Goal: Information Seeking & Learning: Learn about a topic

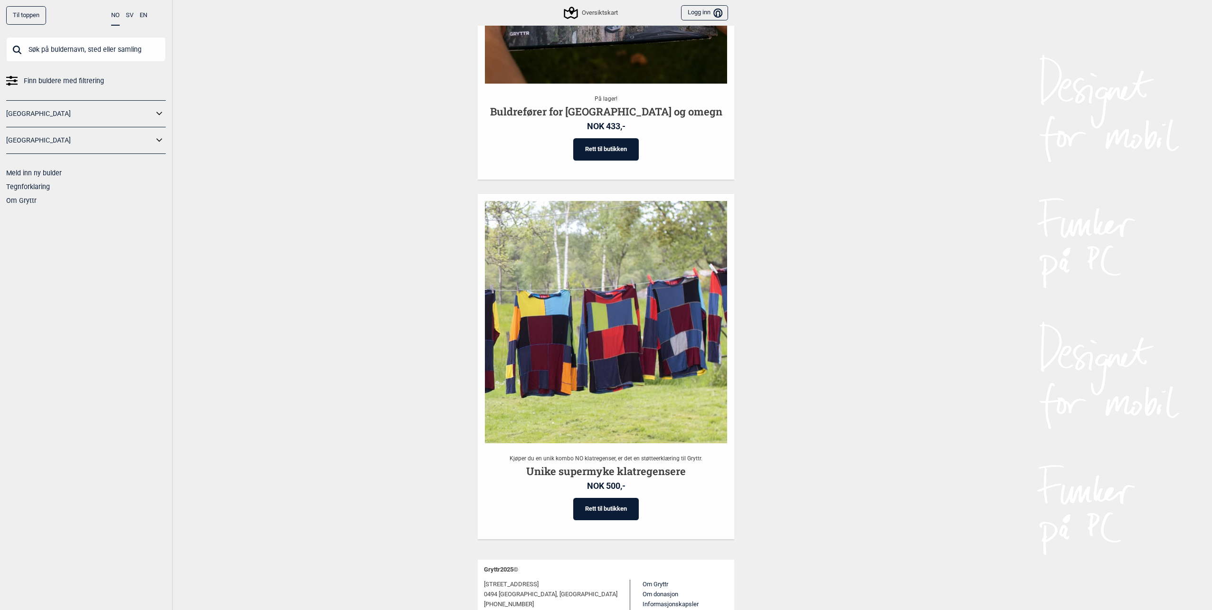
scroll to position [1692, 0]
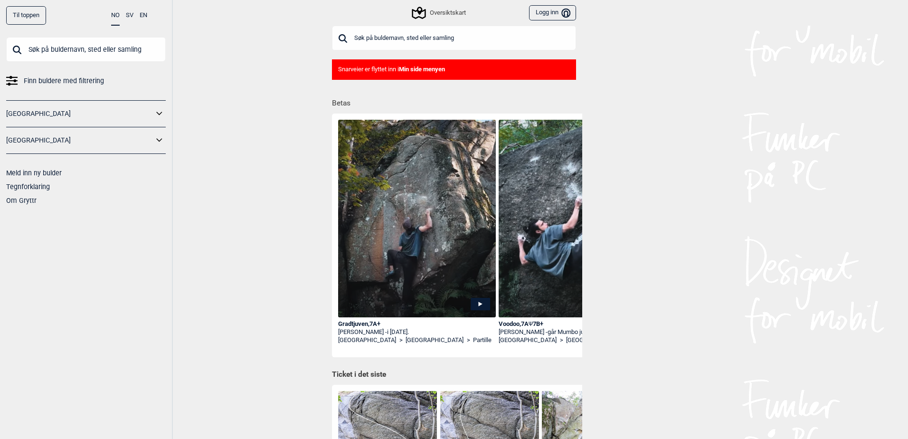
click at [440, 13] on div "Oversiktskart" at bounding box center [439, 12] width 52 height 11
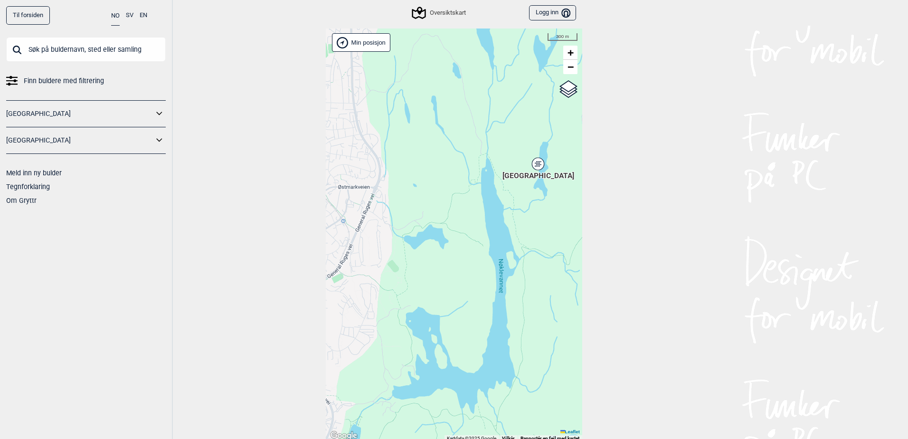
scroll to position [3, 0]
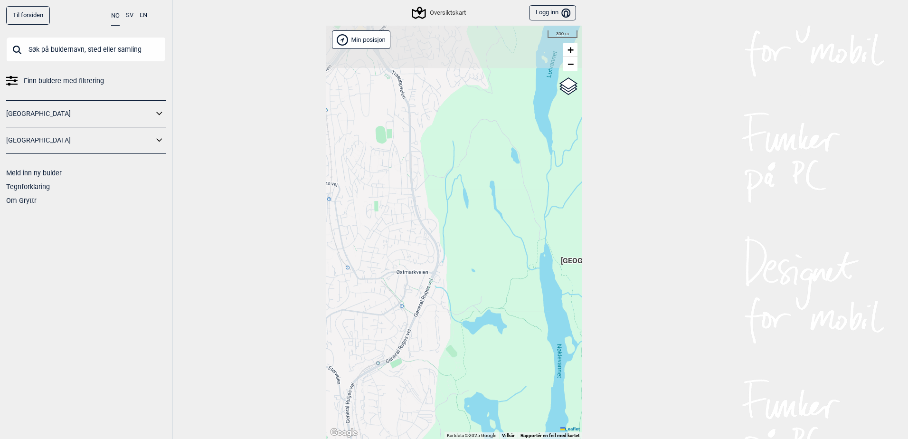
drag, startPoint x: 414, startPoint y: 199, endPoint x: 473, endPoint y: 295, distance: 112.7
click at [473, 295] on div "Hallingdal Stange Buskerud syd Oslo og omegn Follo Østfold Drammen/Asker" at bounding box center [454, 232] width 256 height 413
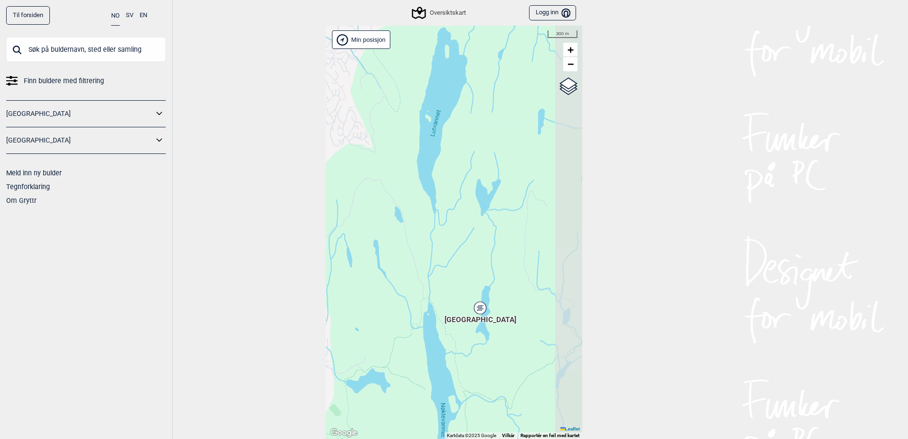
drag, startPoint x: 472, startPoint y: 178, endPoint x: 369, endPoint y: 212, distance: 108.3
click at [369, 212] on div "Hallingdal Stange Buskerud syd Oslo og omegn Follo Østfold Drammen/Asker" at bounding box center [454, 232] width 256 height 413
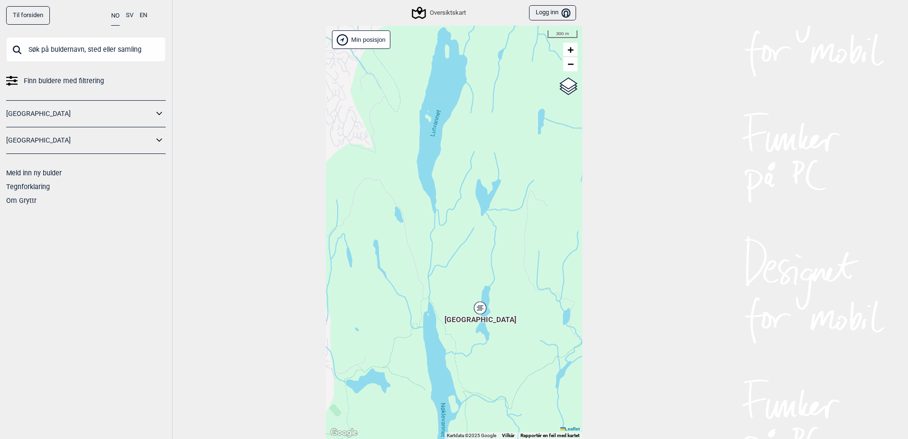
click at [477, 308] on div "Sentrale Østmarka" at bounding box center [480, 308] width 6 height 6
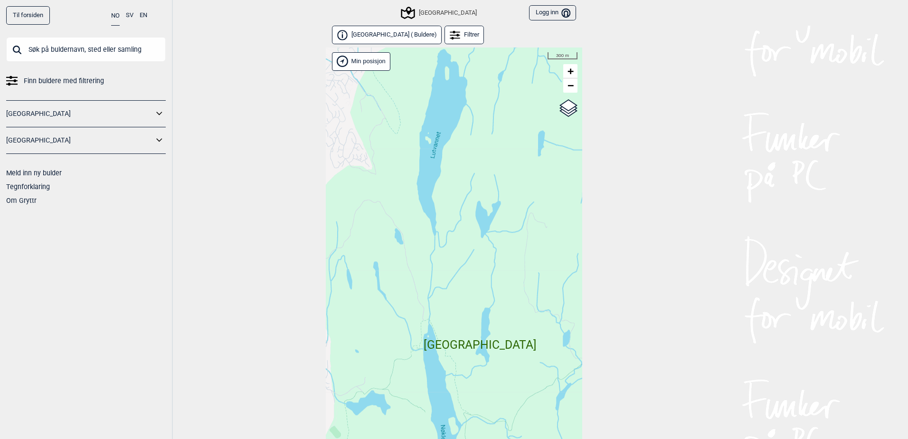
scroll to position [24, 0]
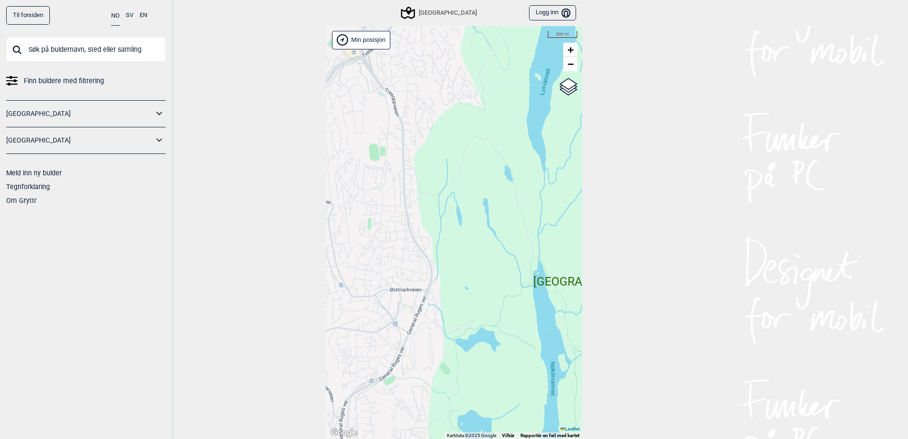
drag, startPoint x: 421, startPoint y: 278, endPoint x: 497, endPoint y: 250, distance: 81.0
click at [497, 250] on div "Hallingdal Stange Buskerud syd Oslo og omegn Follo Østfold Drammen/Asker" at bounding box center [454, 232] width 256 height 413
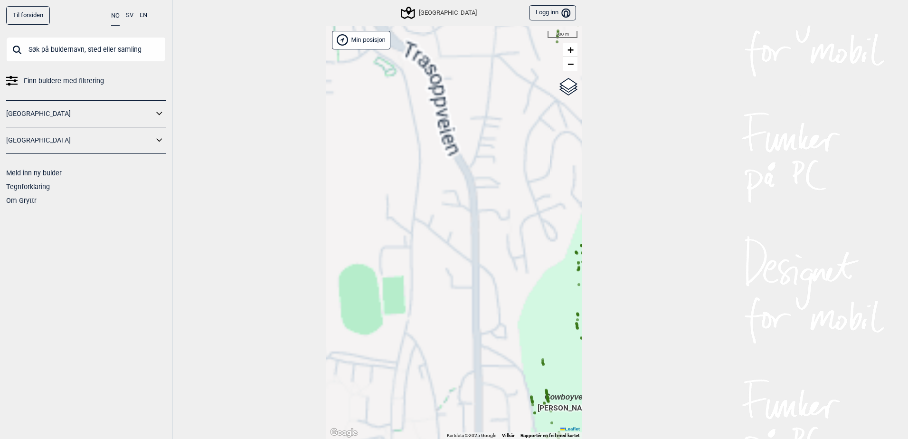
drag, startPoint x: 374, startPoint y: 190, endPoint x: 468, endPoint y: 207, distance: 95.9
click at [348, 166] on div "Hallingdal Stange Buskerud syd Oslo og omegn Follo Østfold Drammen/Asker" at bounding box center [454, 232] width 256 height 413
click at [326, 109] on div "Hallingdal Stange Buskerud syd Oslo og omegn Follo Østfold Drammen/Asker" at bounding box center [454, 232] width 256 height 413
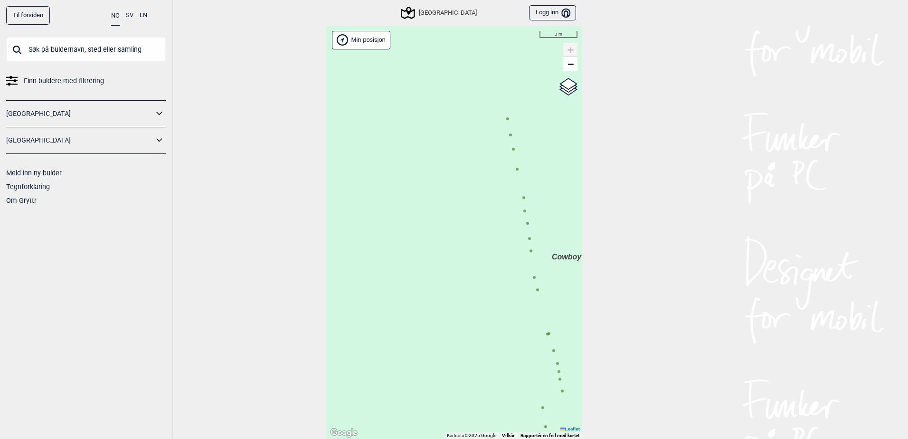
drag, startPoint x: 429, startPoint y: 231, endPoint x: 432, endPoint y: 220, distance: 11.3
click at [403, 249] on div "Hallingdal Stange Buskerud syd Oslo og omegn Follo Østfold Drammen/Asker" at bounding box center [454, 232] width 256 height 413
click at [480, 136] on circle at bounding box center [481, 136] width 3 height 3
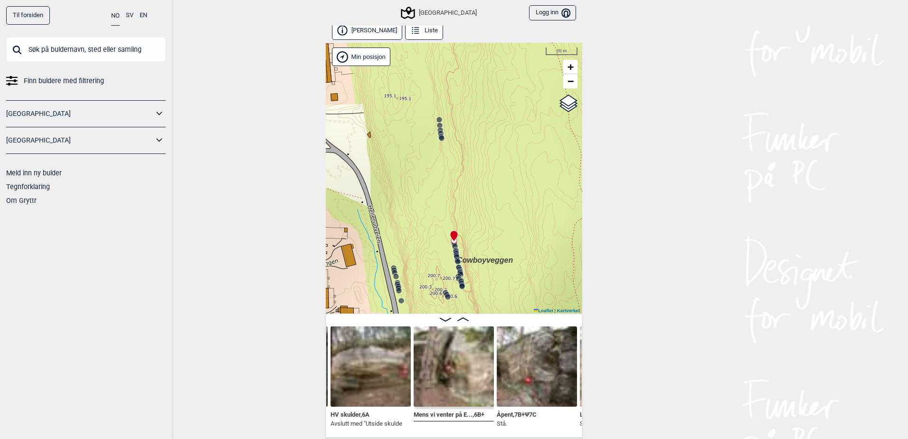
scroll to position [5, 0]
click at [515, 350] on img at bounding box center [537, 365] width 80 height 80
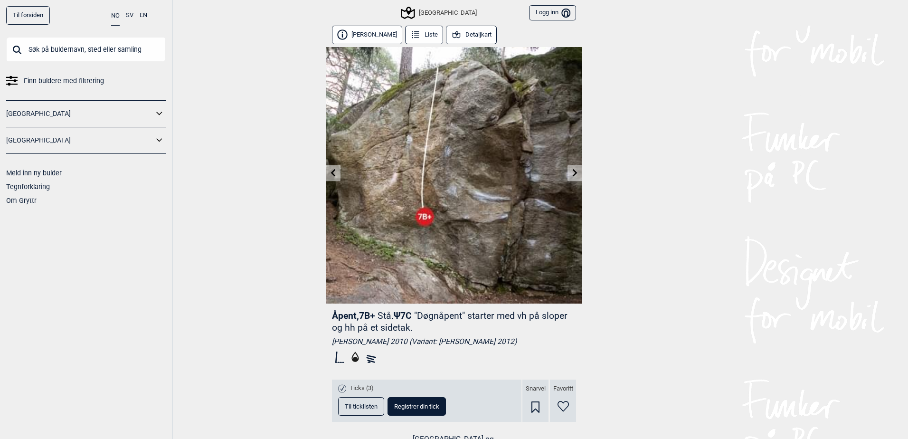
click at [572, 170] on icon at bounding box center [575, 173] width 8 height 8
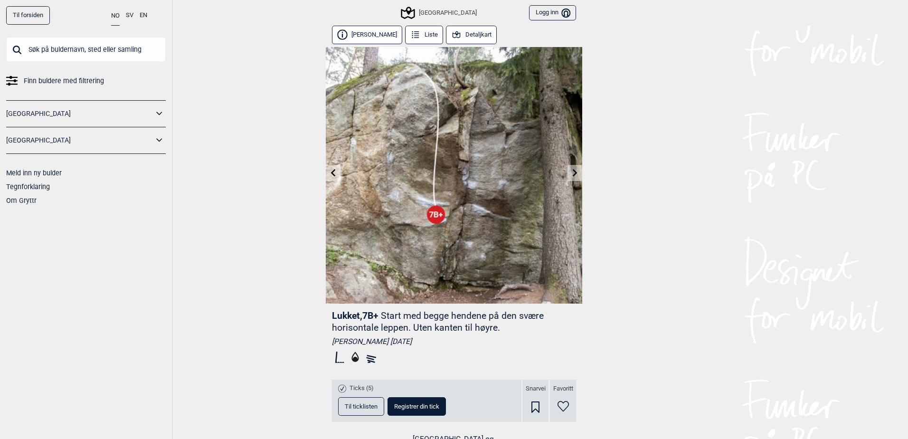
click at [328, 168] on link at bounding box center [333, 173] width 15 height 16
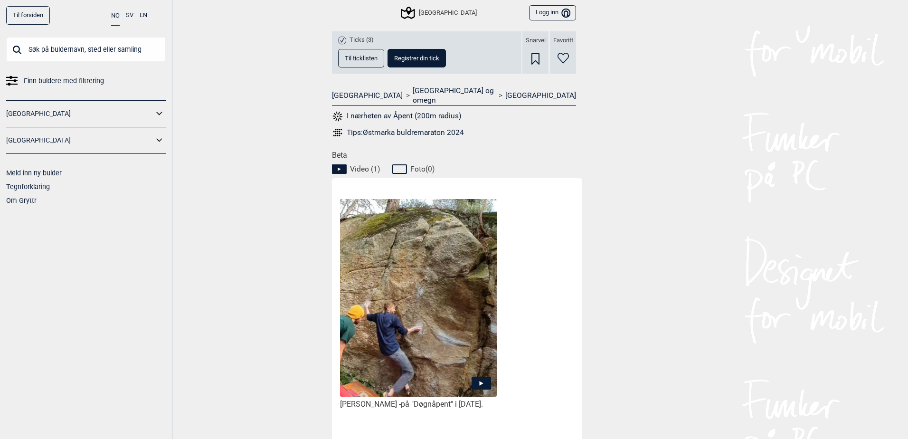
scroll to position [324, 0]
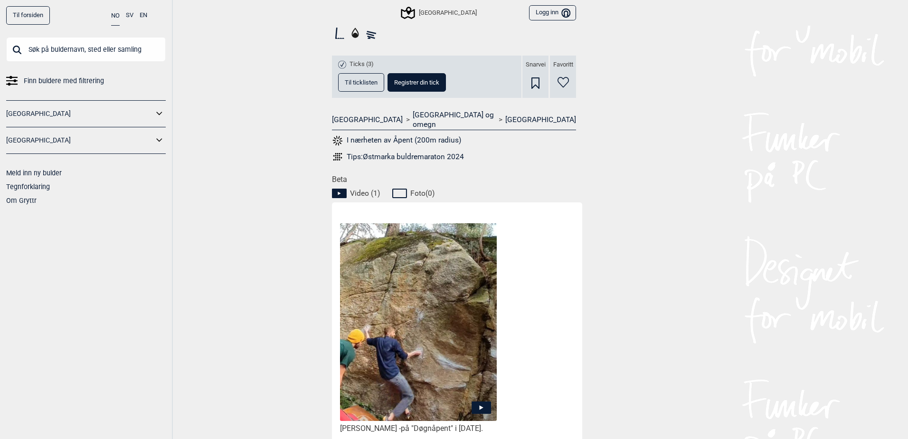
click at [477, 401] on icon at bounding box center [480, 407] width 19 height 12
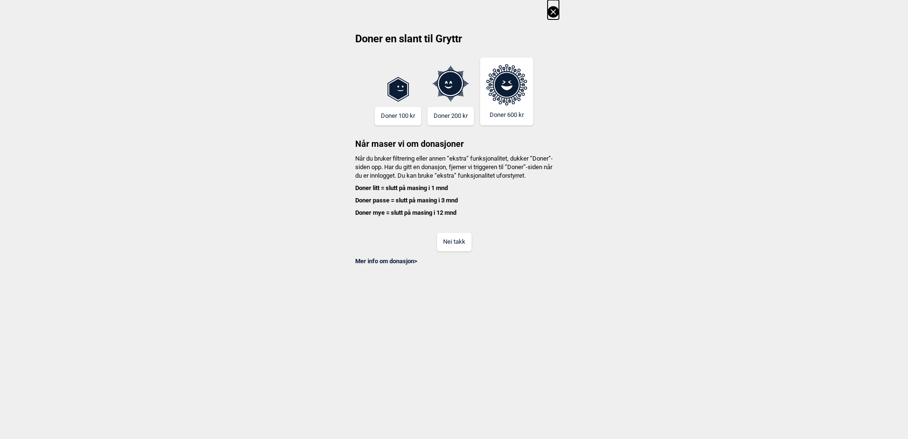
click at [457, 249] on button "Nei takk" at bounding box center [454, 242] width 35 height 19
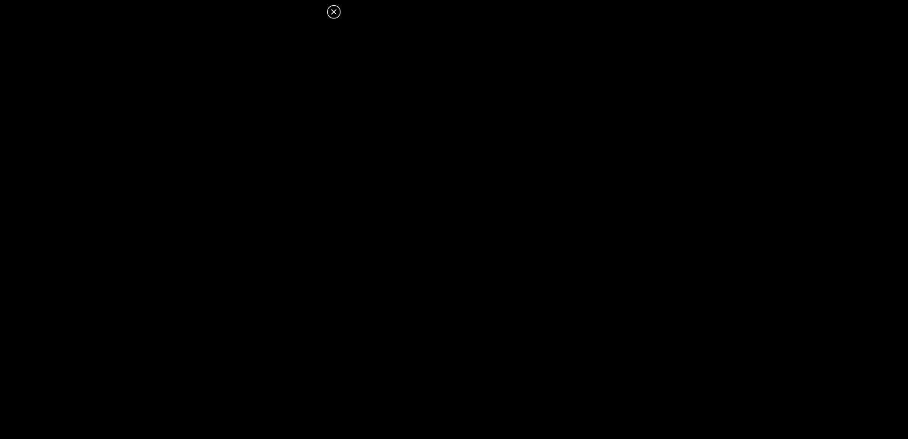
click at [442, 296] on dialog at bounding box center [454, 219] width 908 height 439
click at [334, 13] on icon at bounding box center [333, 11] width 5 height 5
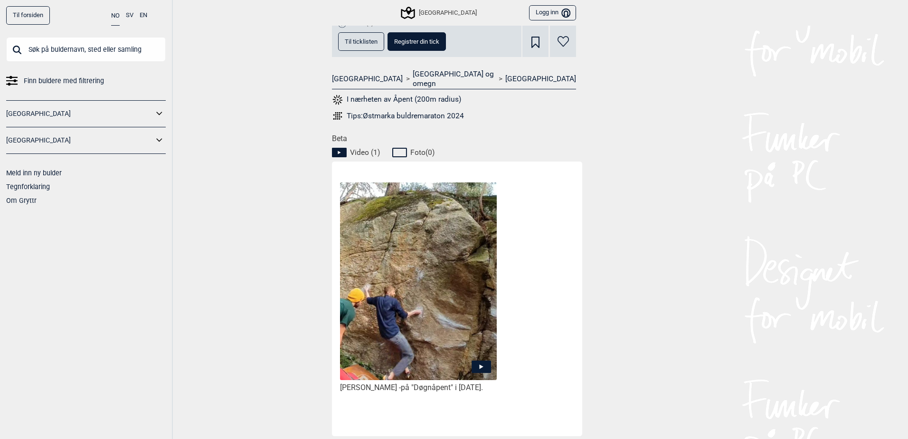
scroll to position [229, 0]
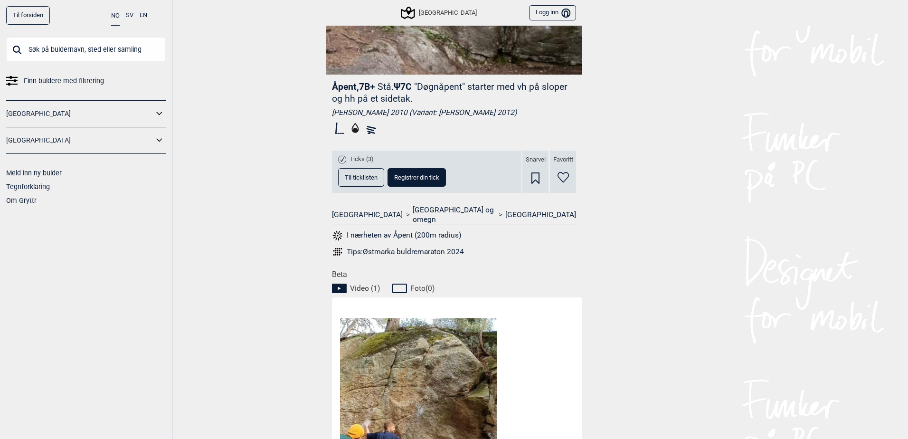
click at [358, 178] on span "Til ticklisten" at bounding box center [361, 177] width 33 height 6
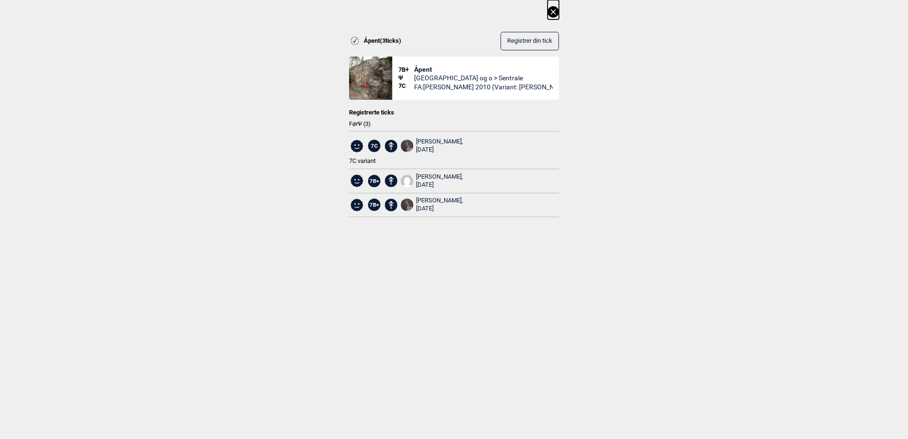
click at [552, 10] on icon at bounding box center [552, 11] width 5 height 5
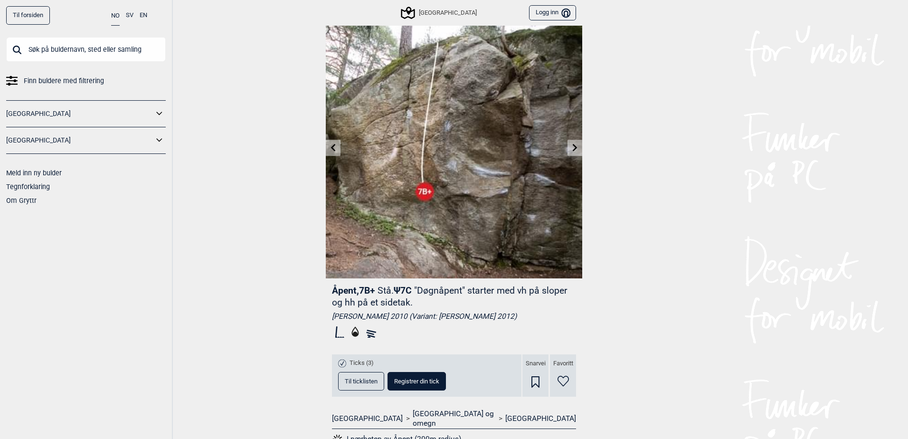
scroll to position [0, 0]
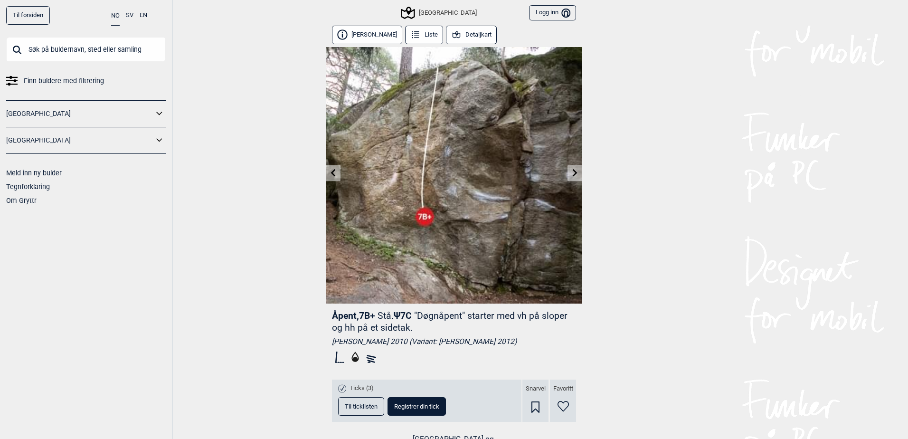
click at [571, 174] on icon at bounding box center [575, 173] width 8 height 8
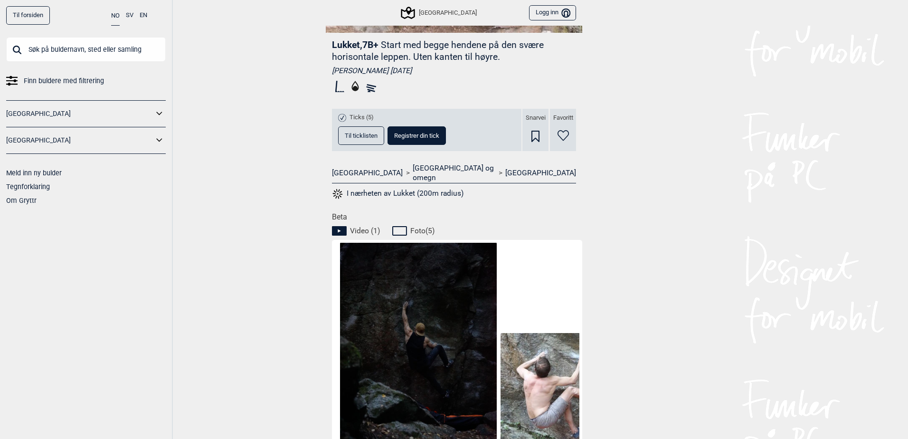
scroll to position [380, 0]
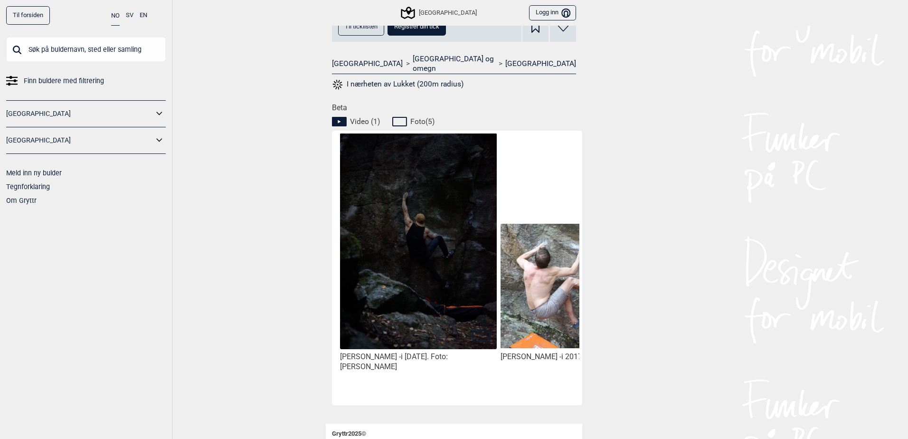
drag, startPoint x: 403, startPoint y: 349, endPoint x: 334, endPoint y: 347, distance: 69.4
click at [334, 347] on div "Torbjørn Størkersen - i september 2021. Foto: Tobias Svendsen Jørgen Bryn Henri…" at bounding box center [457, 268] width 250 height 275
drag, startPoint x: 334, startPoint y: 347, endPoint x: 394, endPoint y: 352, distance: 60.1
click at [392, 352] on div "Torbjørn Størkersen - i september 2021. Foto: Tobias Svendsen" at bounding box center [418, 362] width 157 height 20
click at [413, 352] on p "i september 2021. Foto: Tobias Svendsen" at bounding box center [394, 361] width 108 height 19
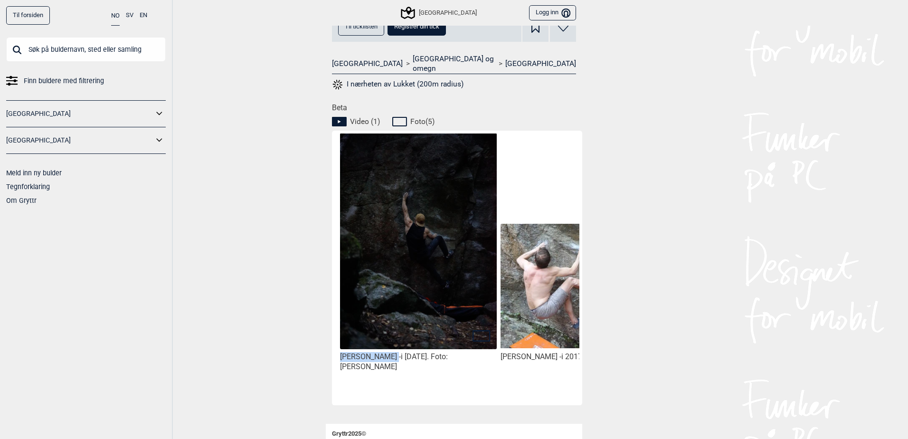
drag, startPoint x: 404, startPoint y: 346, endPoint x: 336, endPoint y: 346, distance: 68.4
click at [338, 346] on div "Torbjørn Størkersen - i september 2021. Foto: Tobias Svendsen" at bounding box center [418, 257] width 160 height 228
copy div "Torbjørn Størkersen"
click at [616, 167] on div "Til forsiden NO SV EN Finn buldere med filtrering Norge Sverige Meld inn ny bul…" at bounding box center [454, 219] width 908 height 439
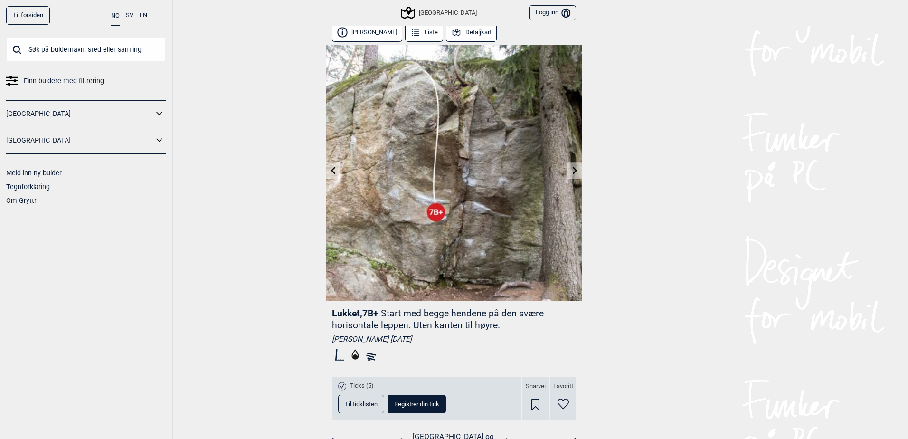
scroll to position [0, 0]
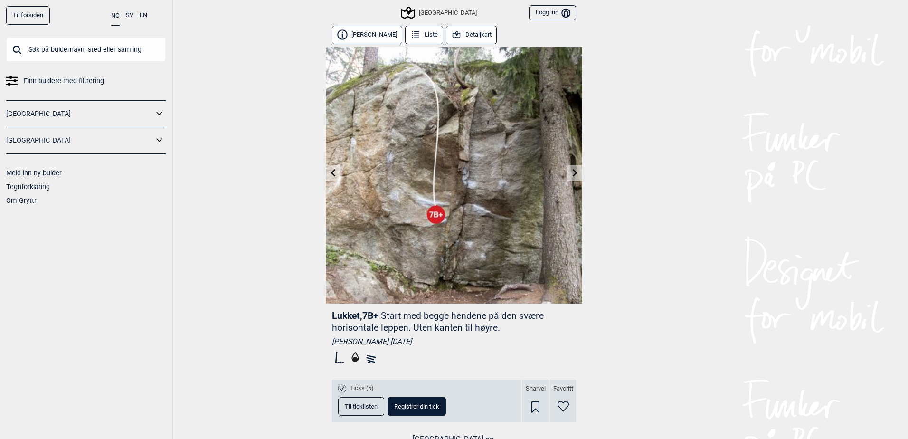
click at [575, 169] on link at bounding box center [574, 173] width 15 height 16
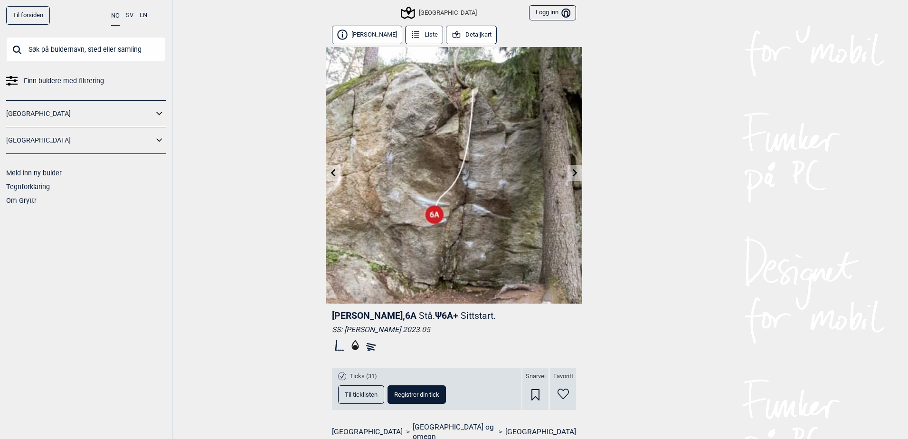
click at [575, 169] on link at bounding box center [574, 173] width 15 height 16
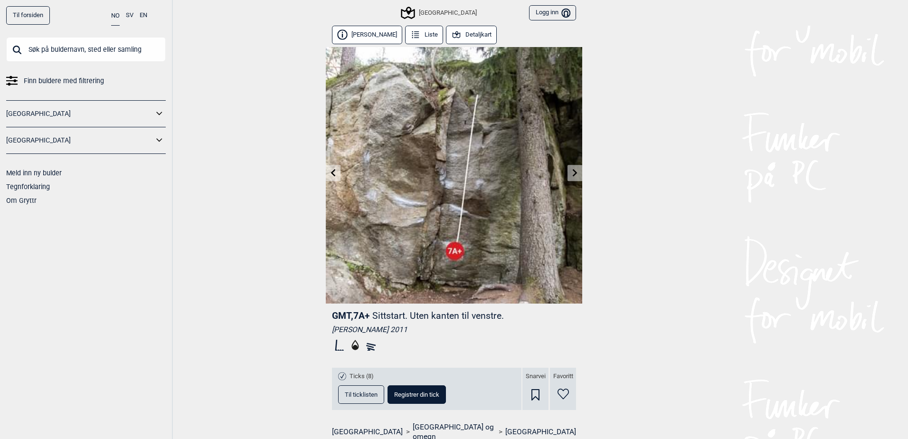
click at [575, 169] on link at bounding box center [574, 173] width 15 height 16
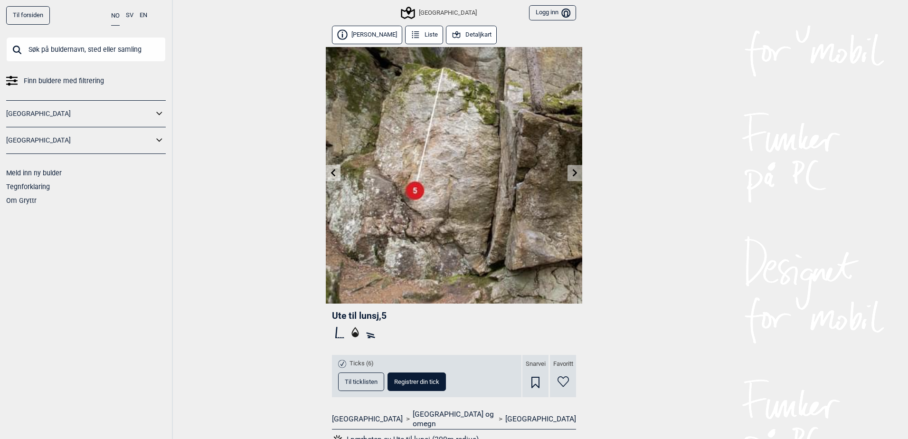
click at [575, 169] on link at bounding box center [574, 173] width 15 height 16
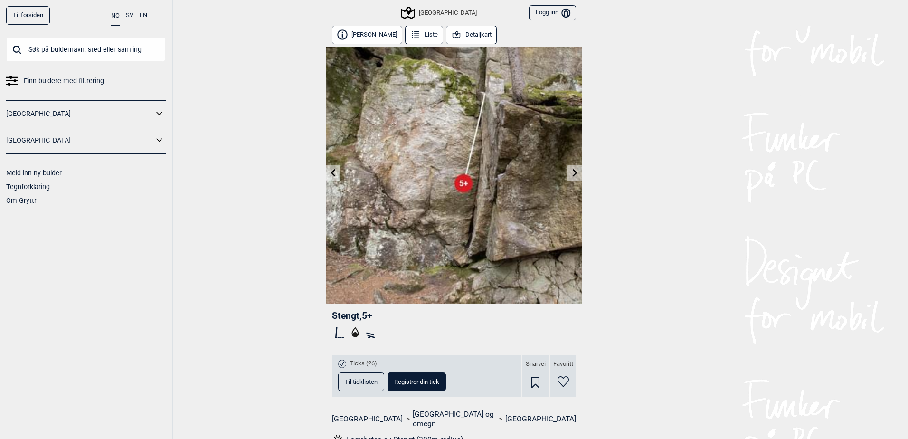
click at [574, 178] on link at bounding box center [574, 173] width 15 height 16
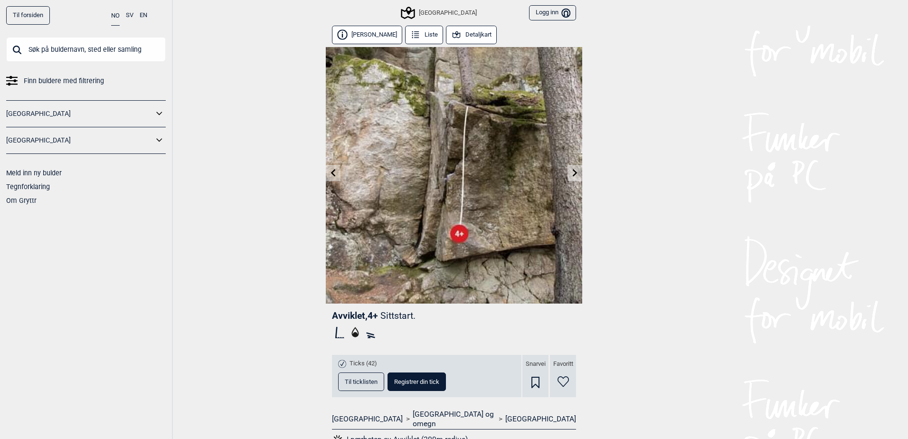
click at [572, 178] on link at bounding box center [574, 173] width 15 height 16
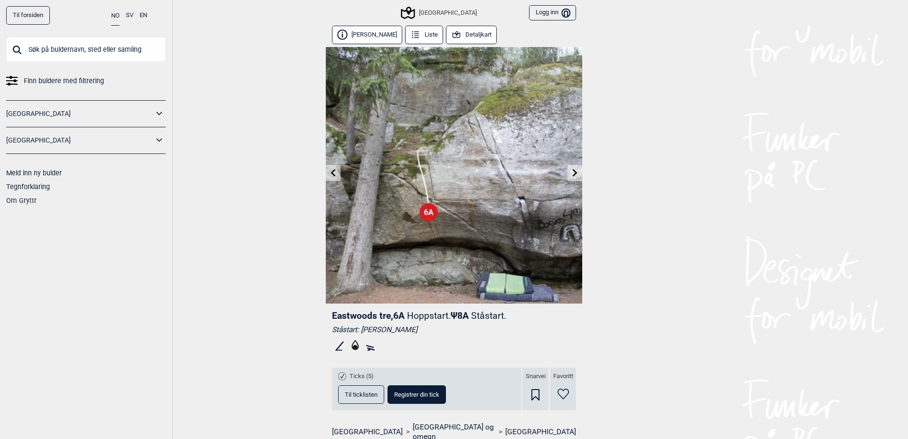
click at [571, 170] on icon at bounding box center [575, 173] width 8 height 8
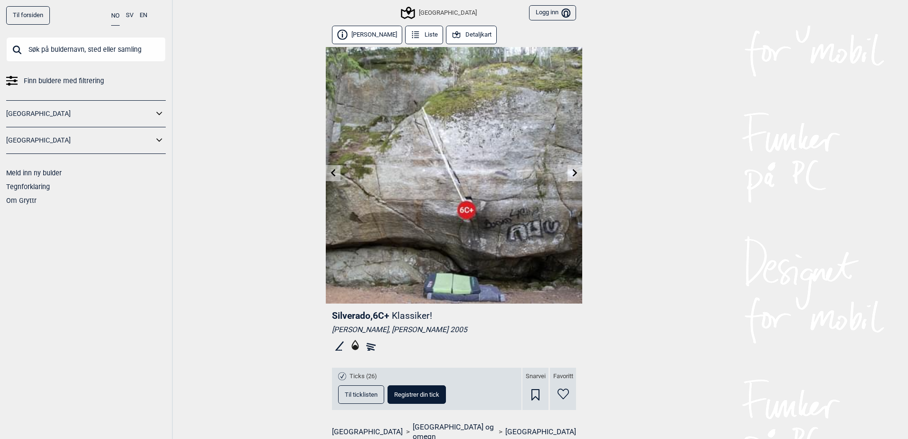
click at [573, 170] on icon at bounding box center [575, 173] width 8 height 8
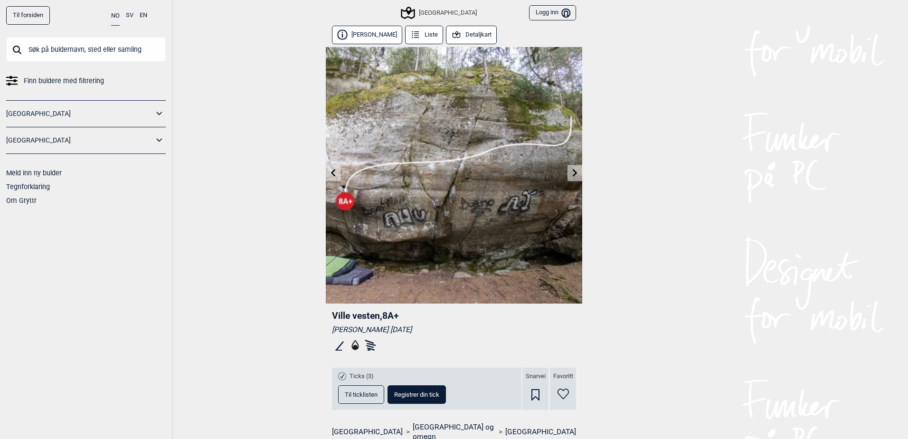
click at [573, 170] on icon at bounding box center [575, 173] width 8 height 8
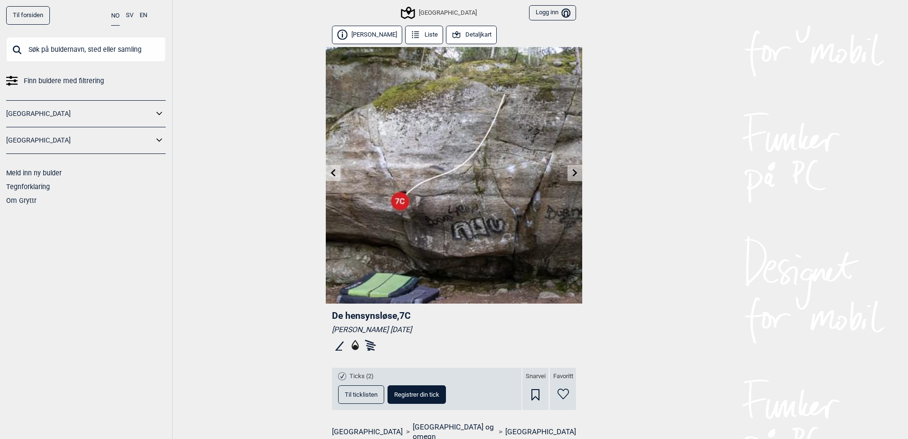
click at [573, 170] on icon at bounding box center [575, 173] width 8 height 8
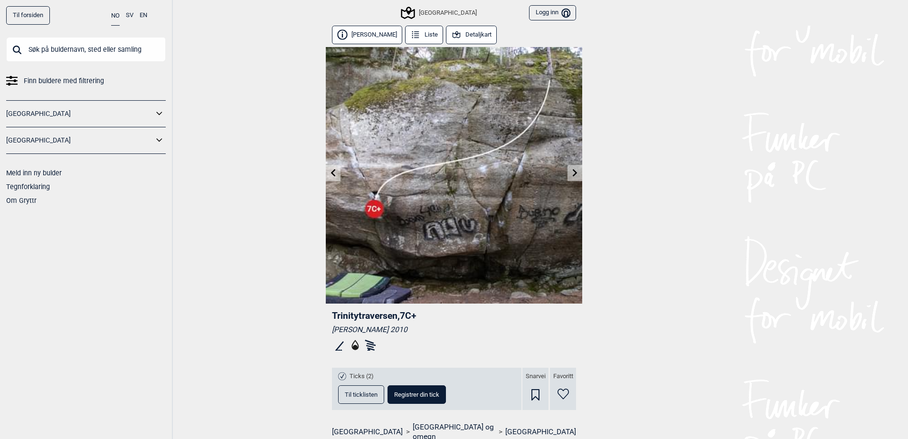
click at [573, 170] on icon at bounding box center [575, 173] width 8 height 8
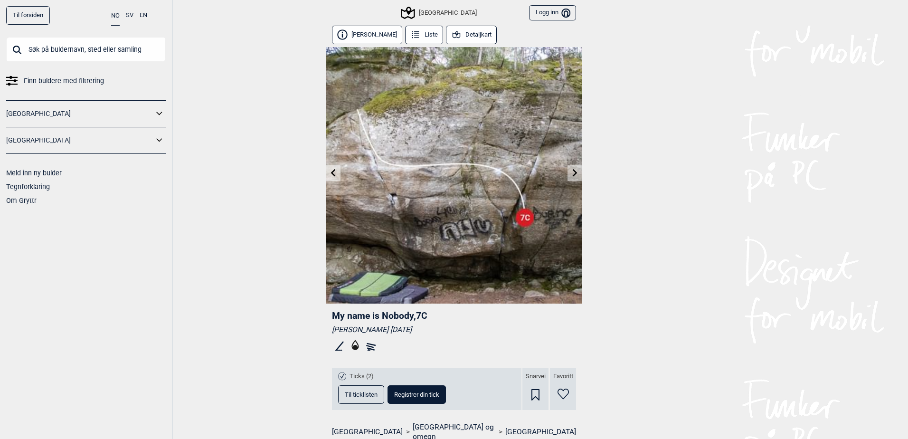
click at [572, 171] on icon at bounding box center [575, 173] width 8 height 8
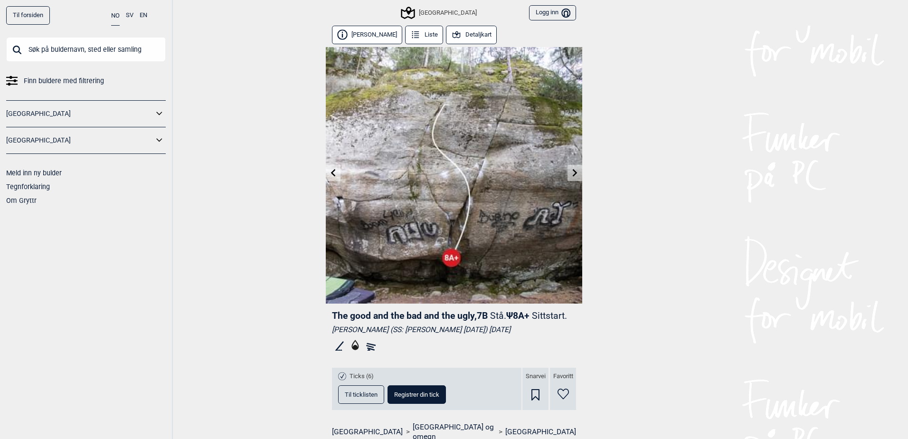
click at [571, 174] on icon at bounding box center [575, 173] width 8 height 8
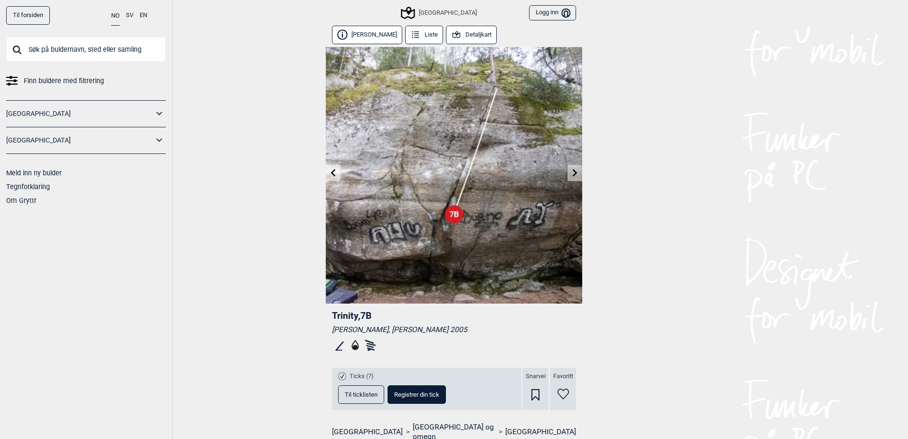
click at [326, 168] on link at bounding box center [333, 173] width 15 height 16
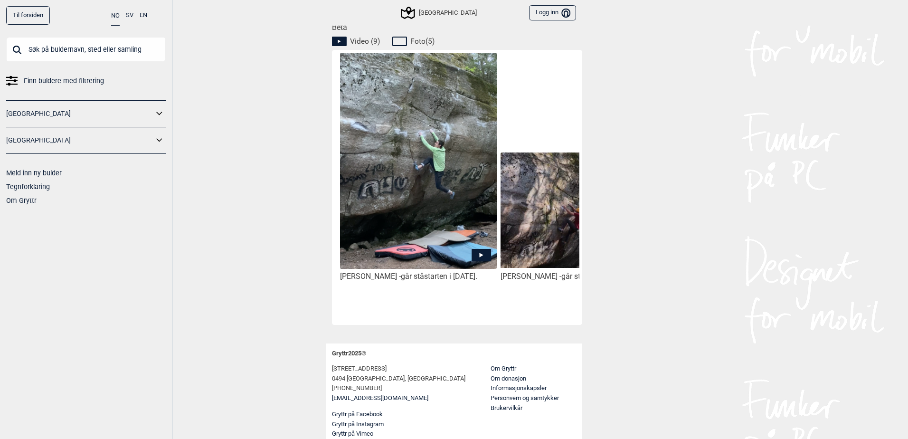
click at [474, 254] on icon at bounding box center [480, 255] width 19 height 12
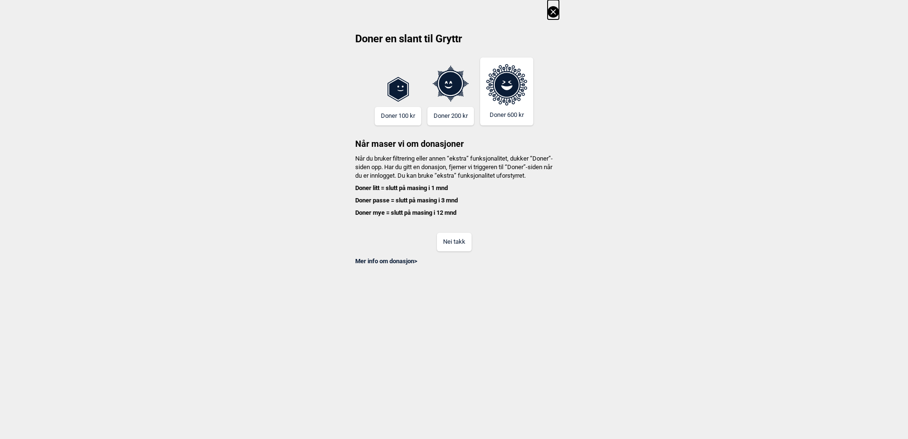
click at [453, 251] on button "Nei takk" at bounding box center [454, 242] width 35 height 19
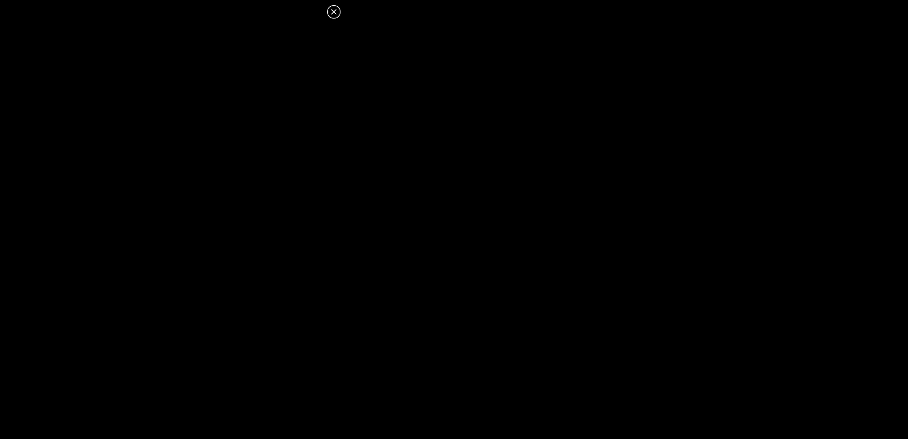
click at [330, 10] on icon at bounding box center [333, 11] width 11 height 11
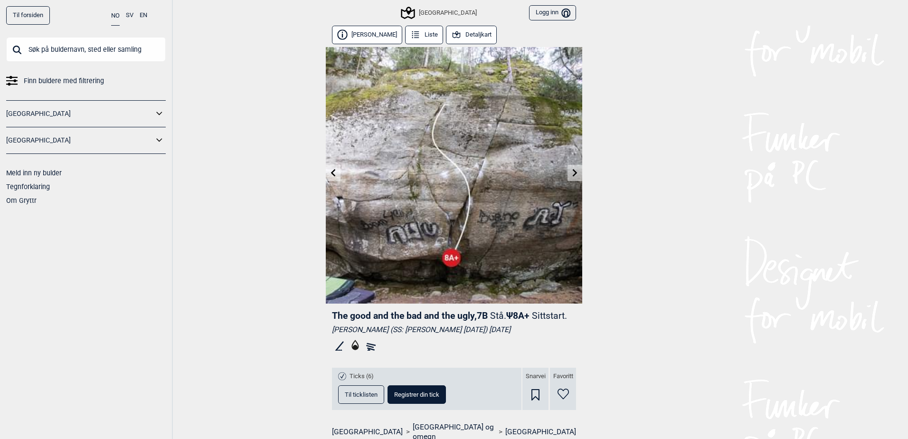
click at [579, 174] on div "Til forsiden NO SV EN Finn buldere med filtrering Norge Sverige Meld inn ny bul…" at bounding box center [454, 219] width 908 height 439
click at [574, 174] on icon at bounding box center [575, 173] width 8 height 8
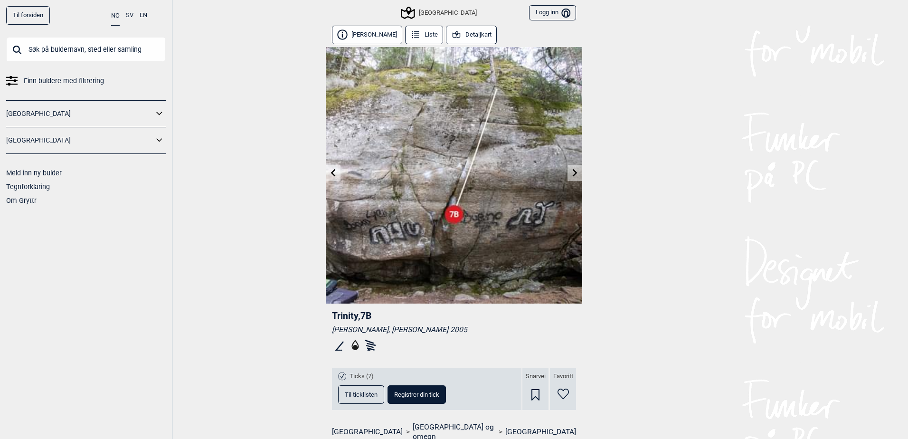
click at [573, 172] on icon at bounding box center [575, 173] width 5 height 8
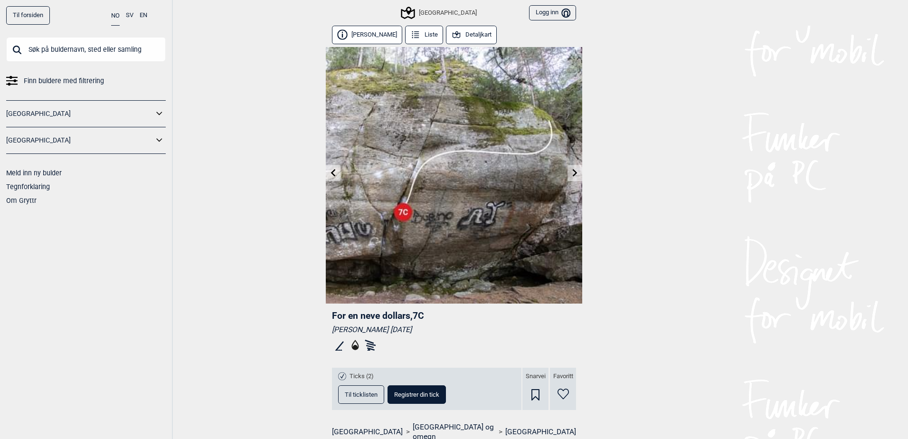
click at [573, 172] on icon at bounding box center [575, 173] width 5 height 8
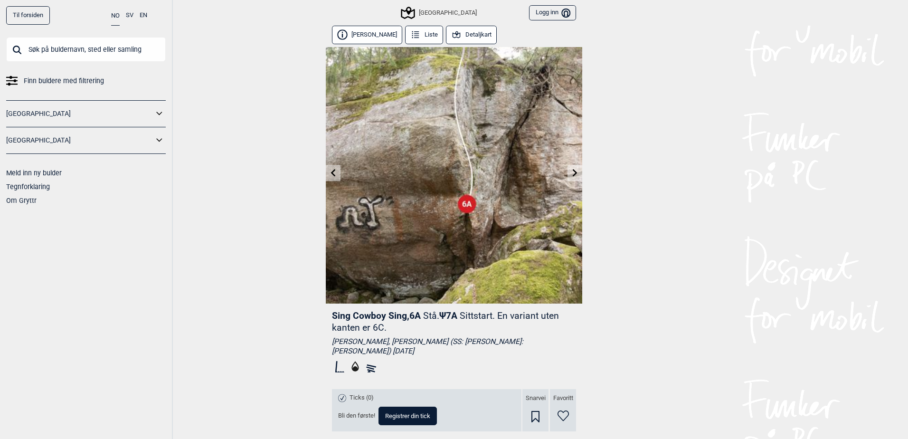
click at [570, 178] on link at bounding box center [574, 173] width 15 height 16
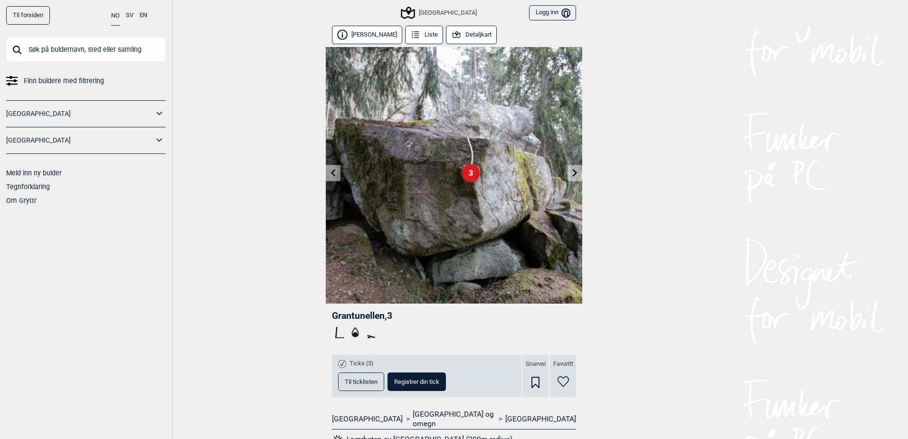
click at [570, 178] on link at bounding box center [574, 173] width 15 height 16
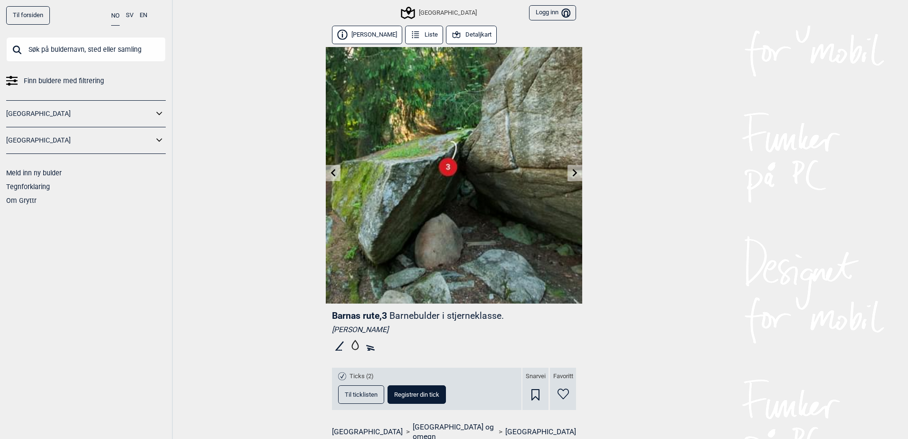
click at [570, 178] on link at bounding box center [574, 173] width 15 height 16
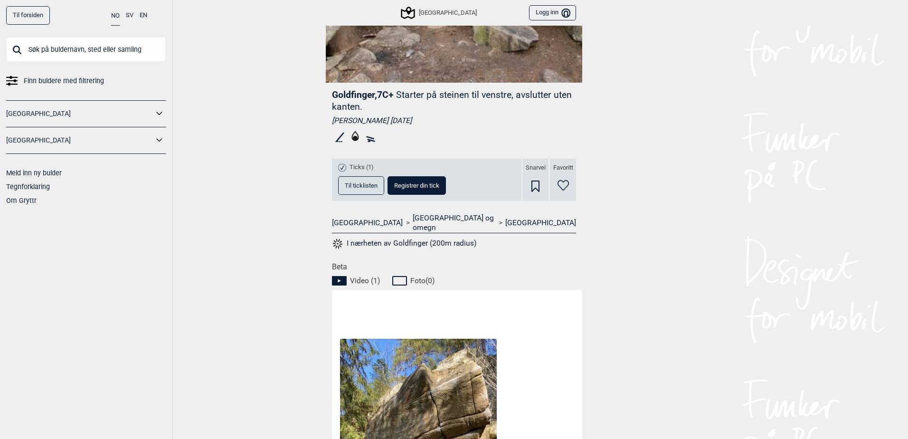
scroll to position [427, 0]
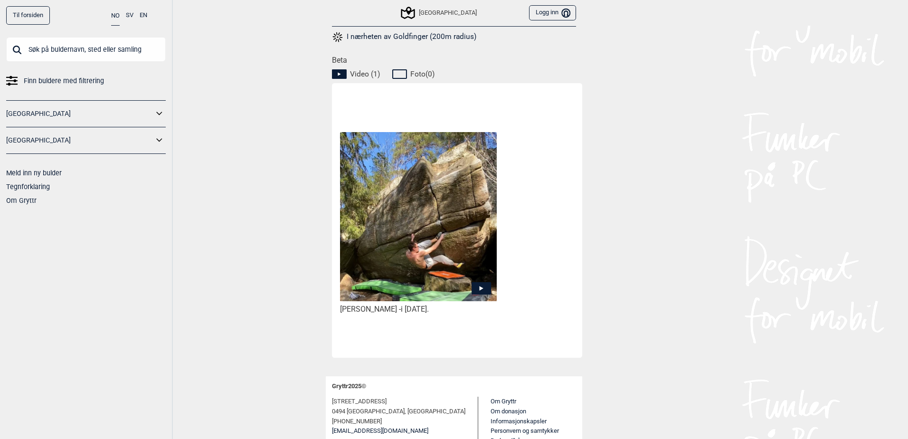
click at [476, 282] on icon at bounding box center [480, 288] width 19 height 12
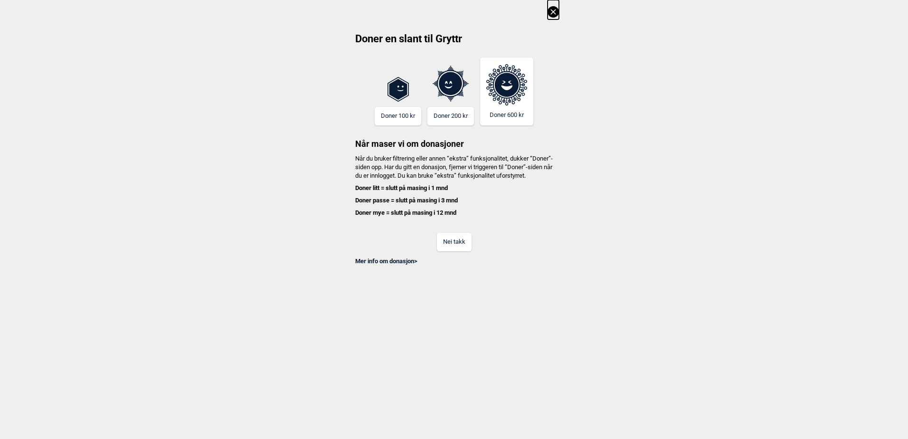
click at [456, 251] on button "Nei takk" at bounding box center [454, 242] width 35 height 19
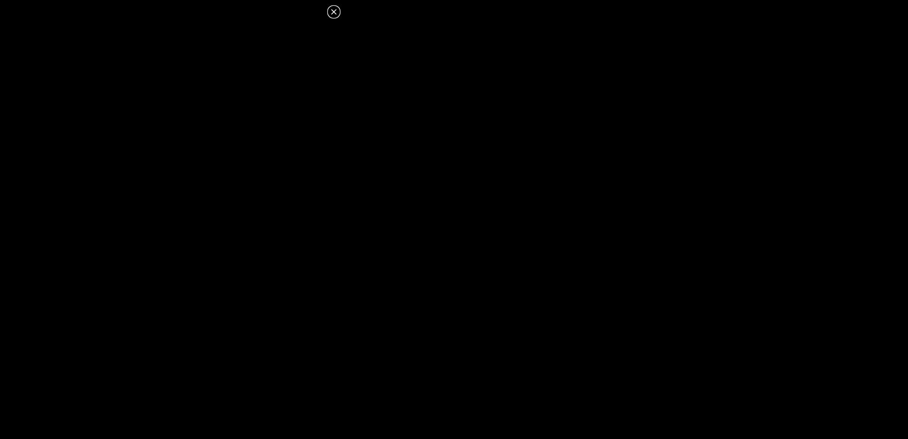
click at [332, 12] on icon at bounding box center [333, 11] width 11 height 11
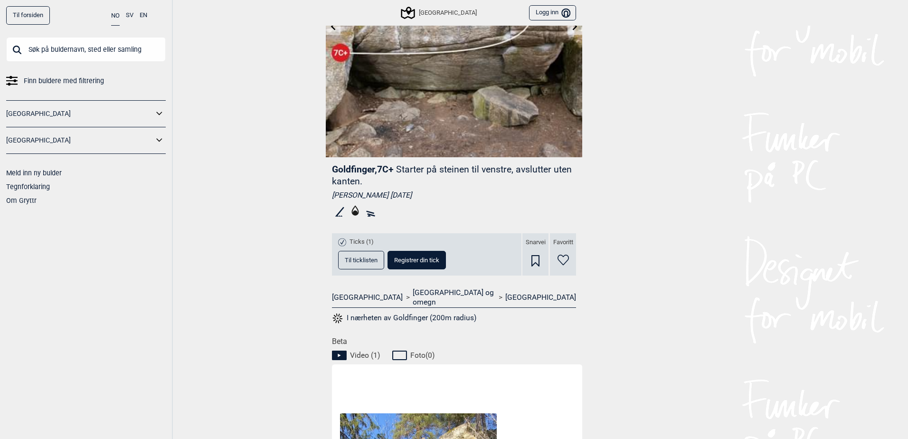
scroll to position [0, 0]
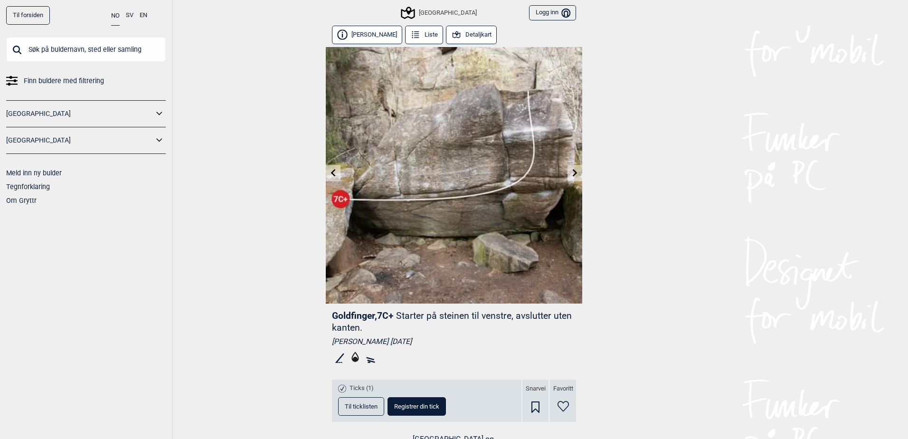
click at [571, 170] on icon at bounding box center [575, 173] width 8 height 8
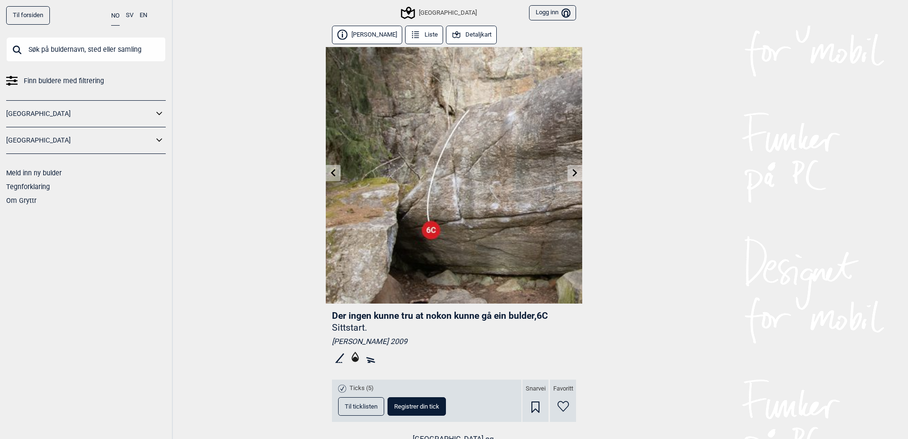
click at [573, 172] on icon at bounding box center [575, 173] width 5 height 8
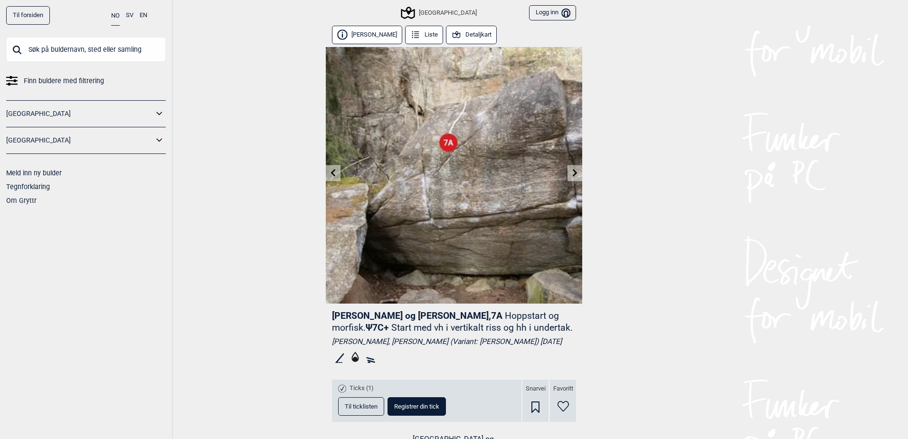
click at [573, 172] on icon at bounding box center [575, 173] width 5 height 8
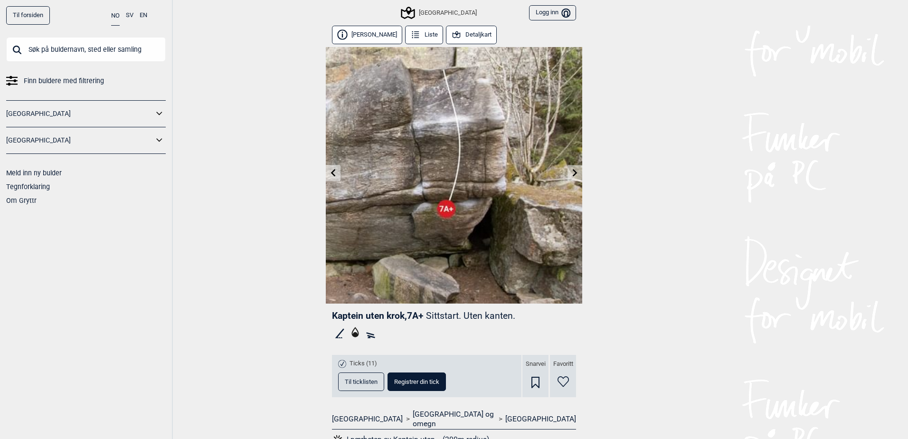
click at [573, 172] on icon at bounding box center [575, 173] width 5 height 8
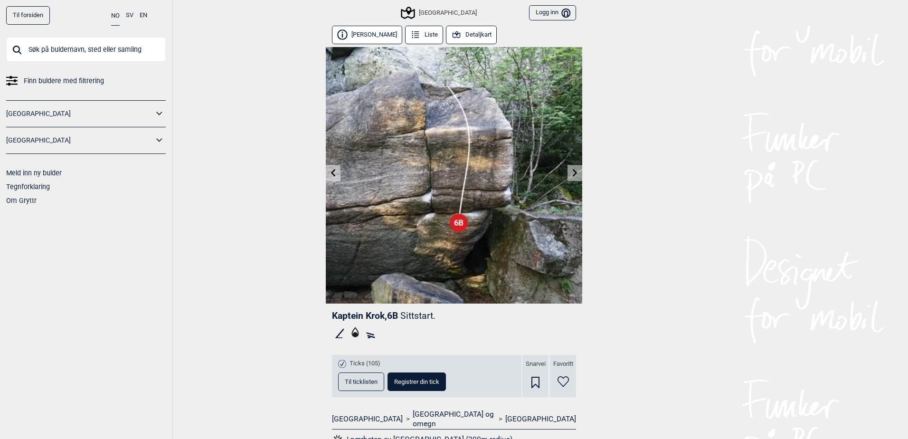
click at [573, 172] on icon at bounding box center [575, 173] width 5 height 8
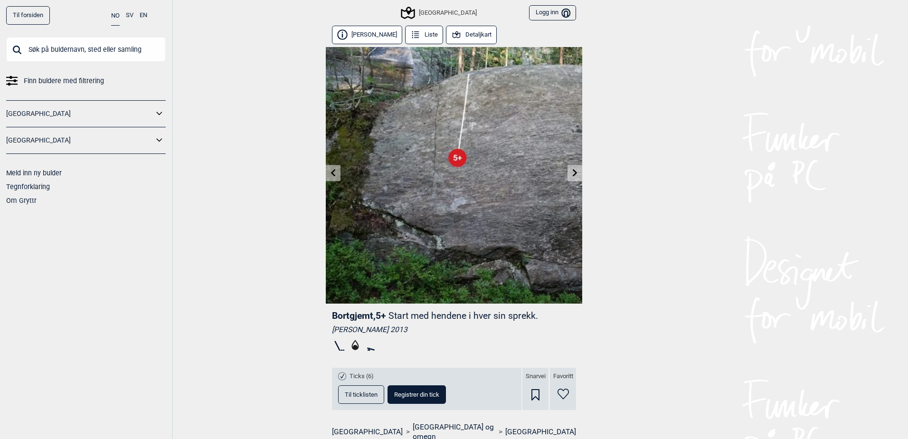
click at [573, 173] on icon at bounding box center [575, 173] width 5 height 8
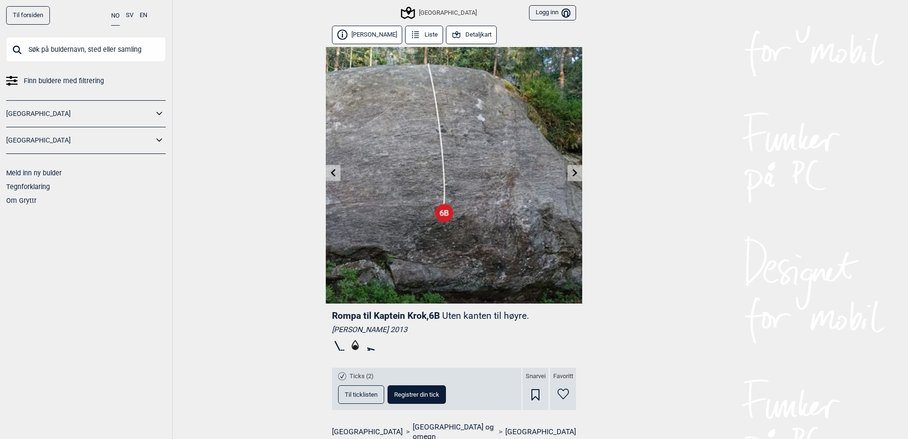
click at [573, 171] on icon at bounding box center [575, 173] width 8 height 8
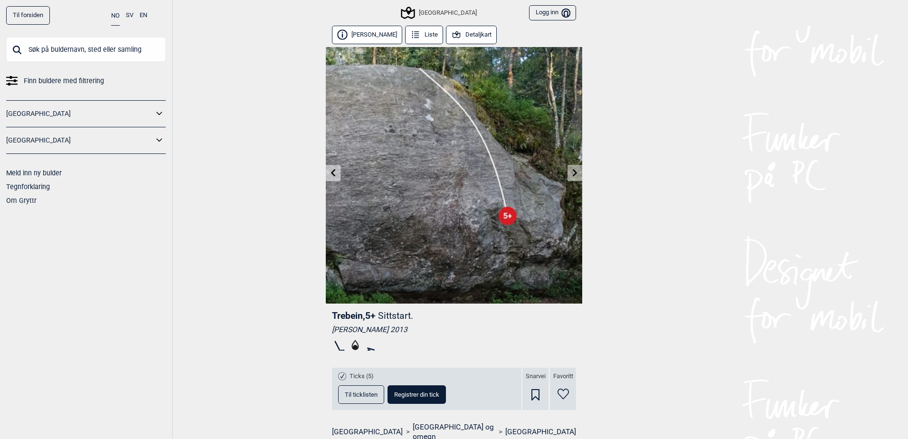
click at [573, 168] on link at bounding box center [574, 173] width 15 height 16
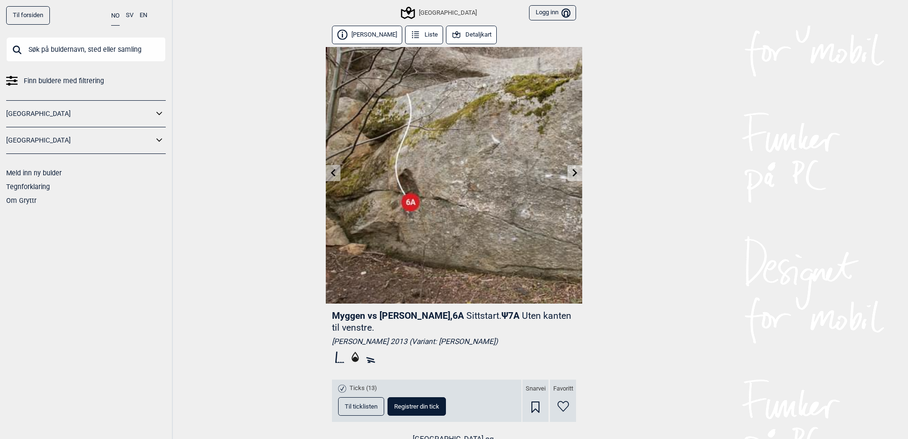
click at [573, 170] on icon at bounding box center [575, 173] width 8 height 8
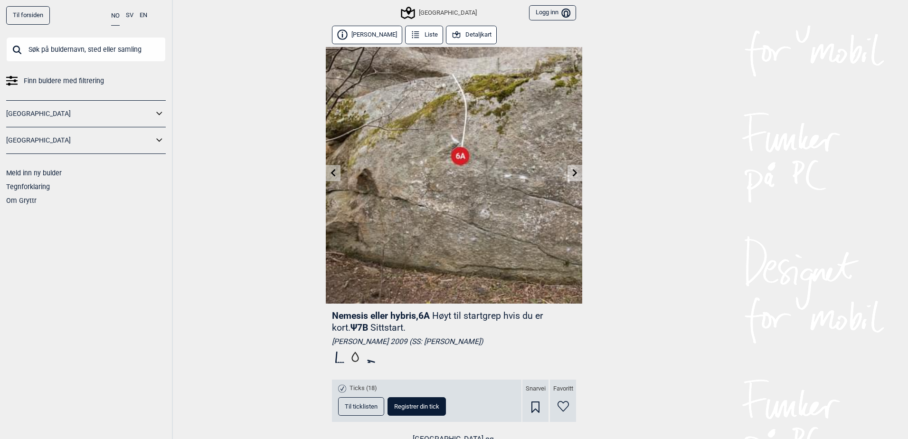
click at [573, 170] on icon at bounding box center [575, 173] width 8 height 8
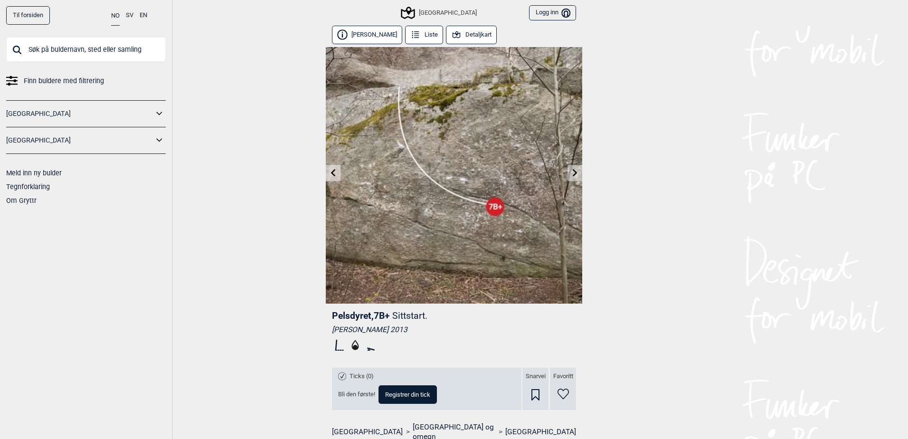
click at [573, 170] on icon at bounding box center [575, 173] width 8 height 8
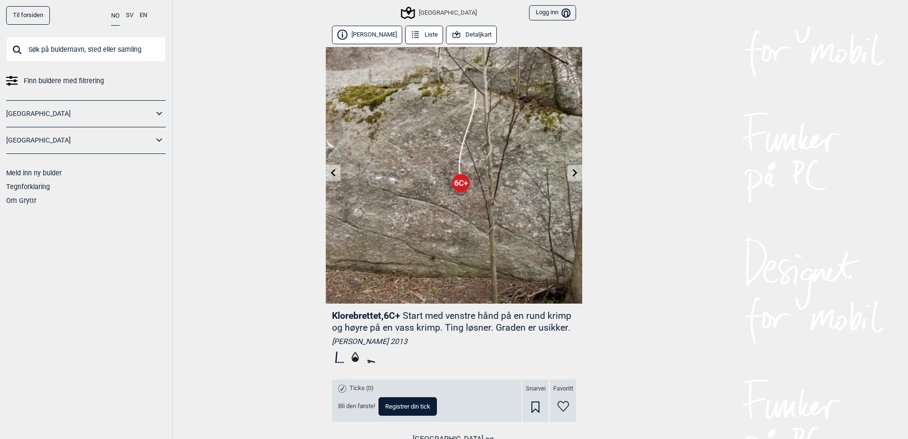
click at [573, 170] on icon at bounding box center [575, 173] width 8 height 8
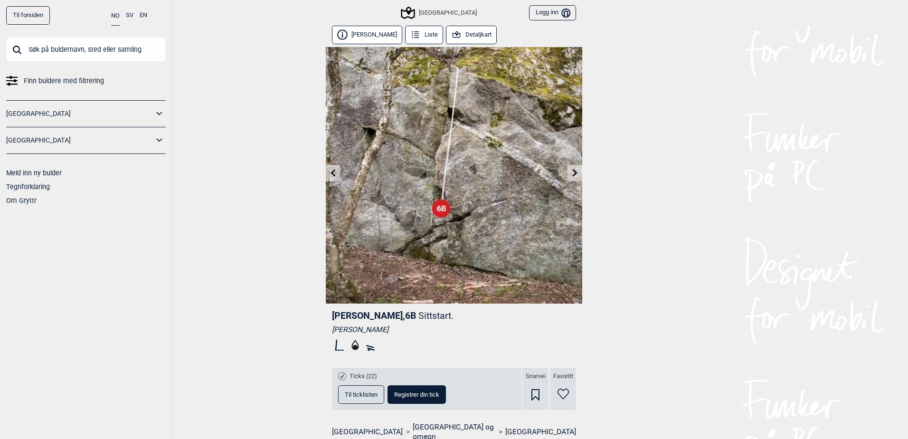
click at [573, 170] on icon at bounding box center [575, 173] width 8 height 8
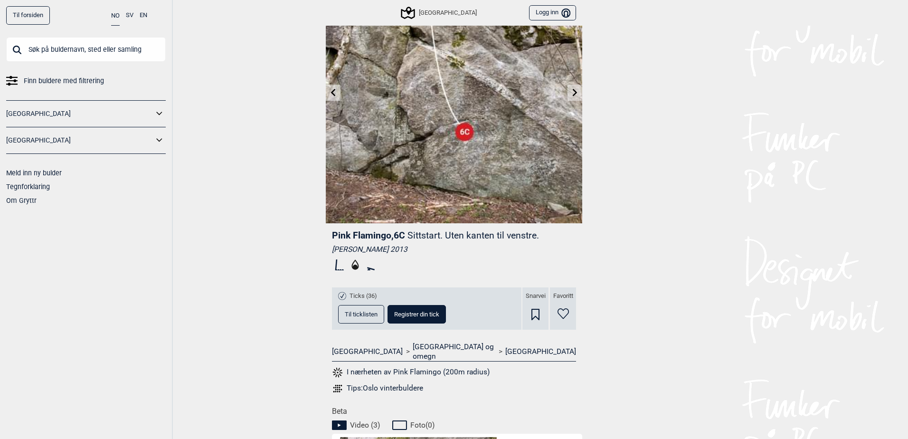
scroll to position [95, 0]
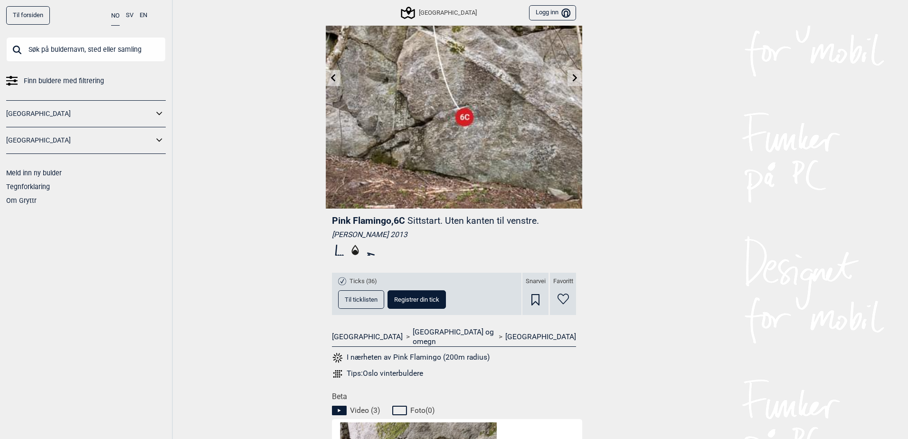
click at [356, 295] on button "Til ticklisten" at bounding box center [361, 299] width 46 height 19
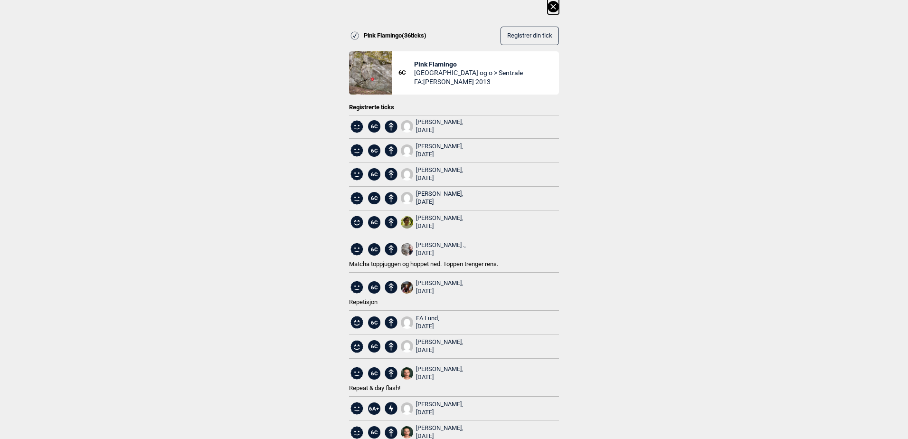
scroll to position [0, 0]
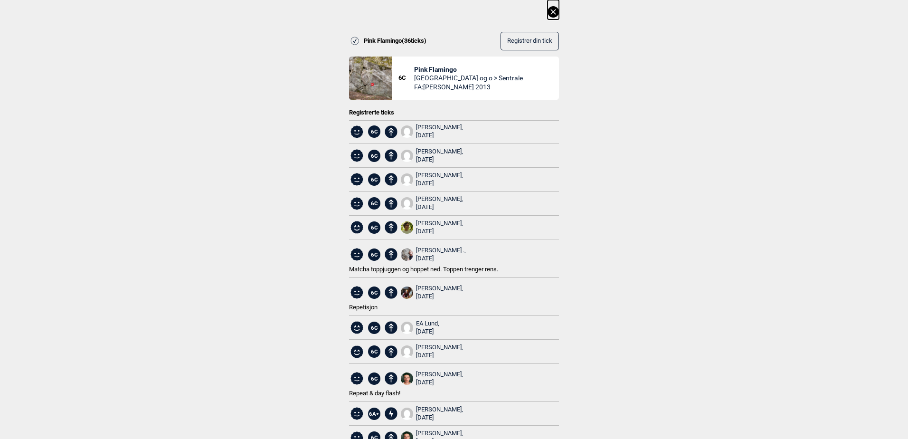
click at [415, 67] on span "Pink Flamingo" at bounding box center [468, 69] width 109 height 9
click at [355, 76] on img at bounding box center [370, 78] width 43 height 43
